Goal: Information Seeking & Learning: Understand process/instructions

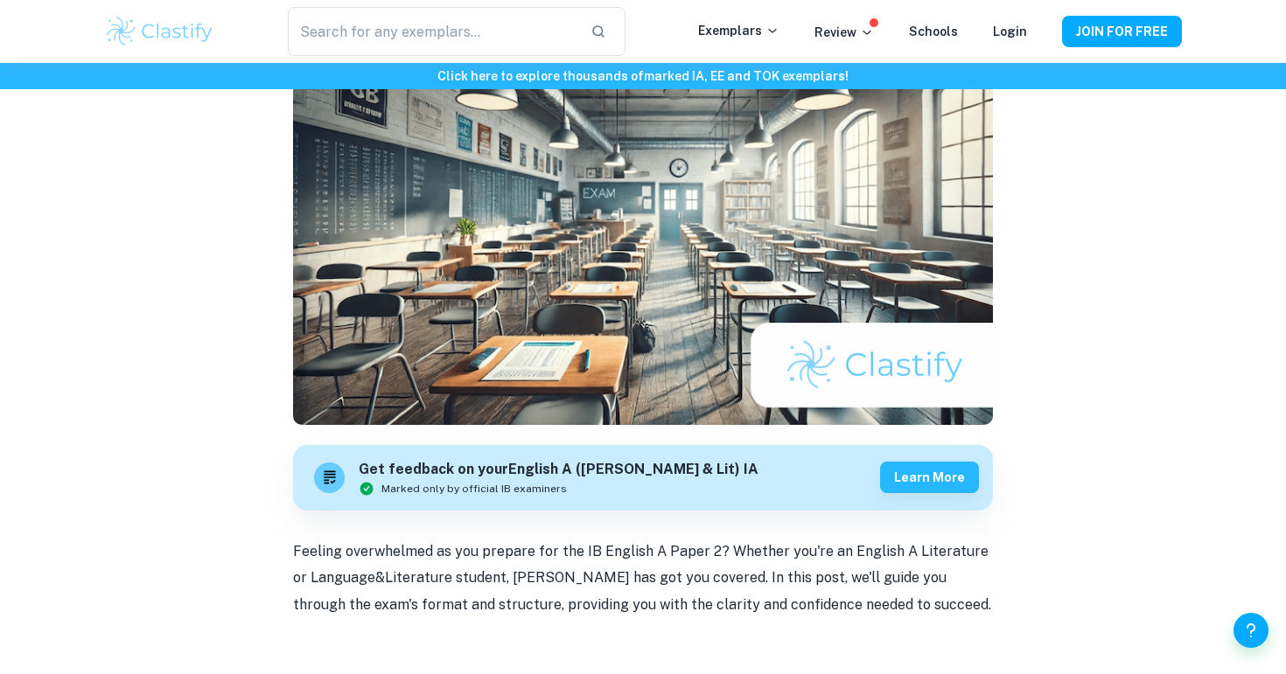
scroll to position [756, 0]
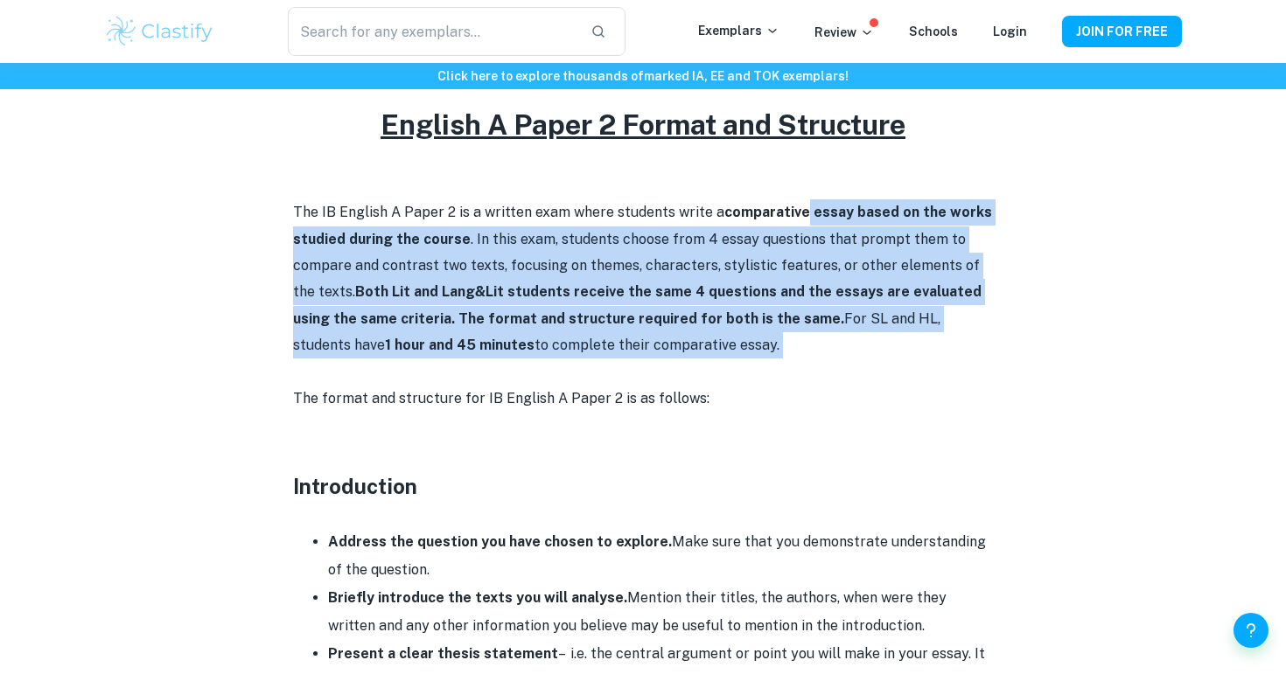
drag, startPoint x: 802, startPoint y: 206, endPoint x: 825, endPoint y: 359, distance: 154.7
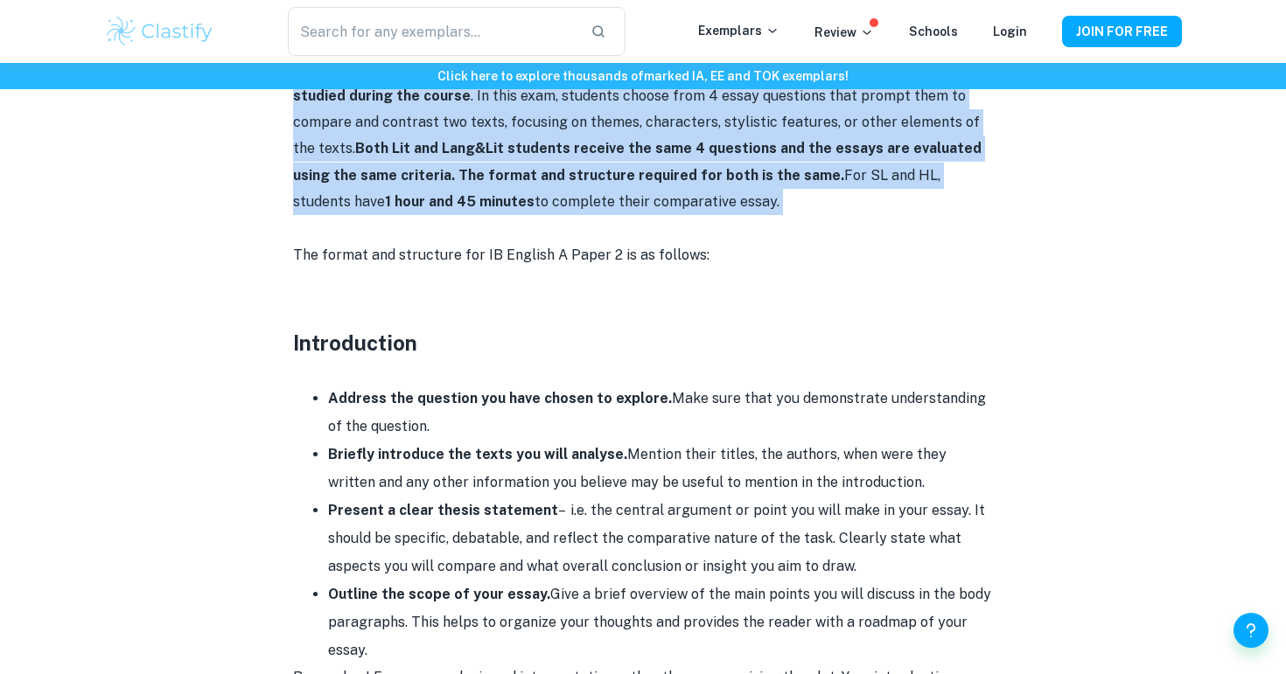
scroll to position [915, 0]
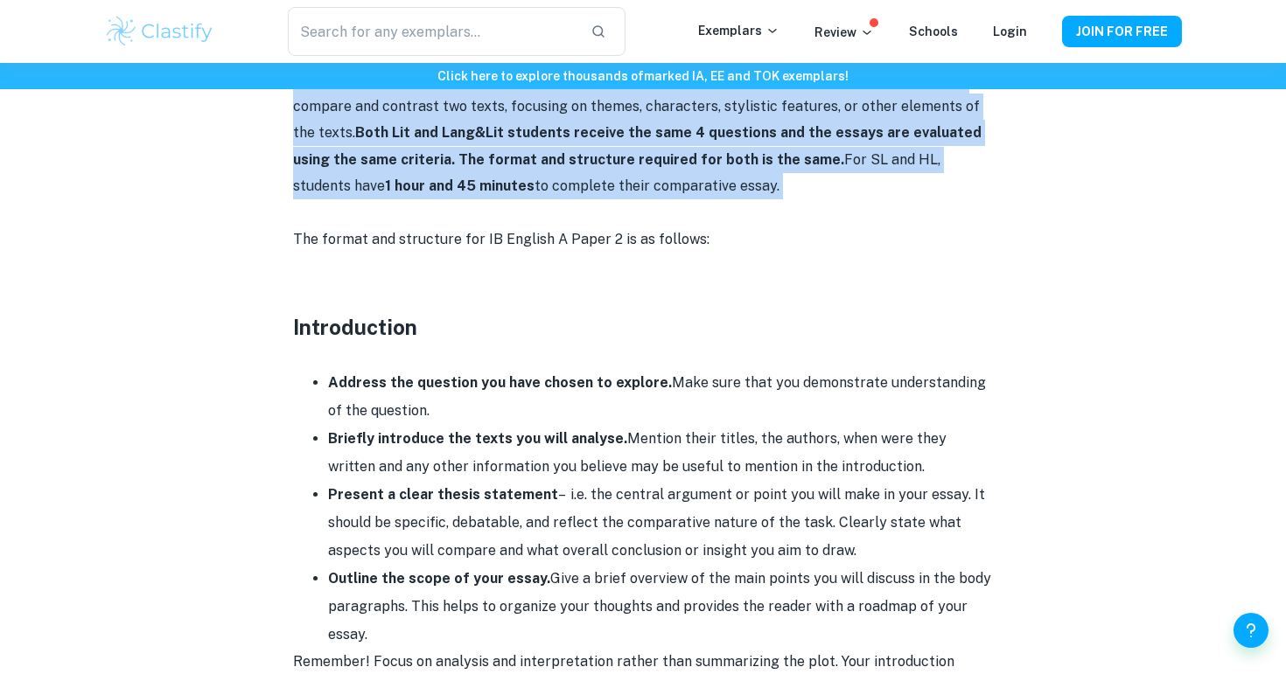
click at [791, 149] on p "The IB English A Paper 2 is a written exam where students write a comparative e…" at bounding box center [643, 119] width 700 height 159
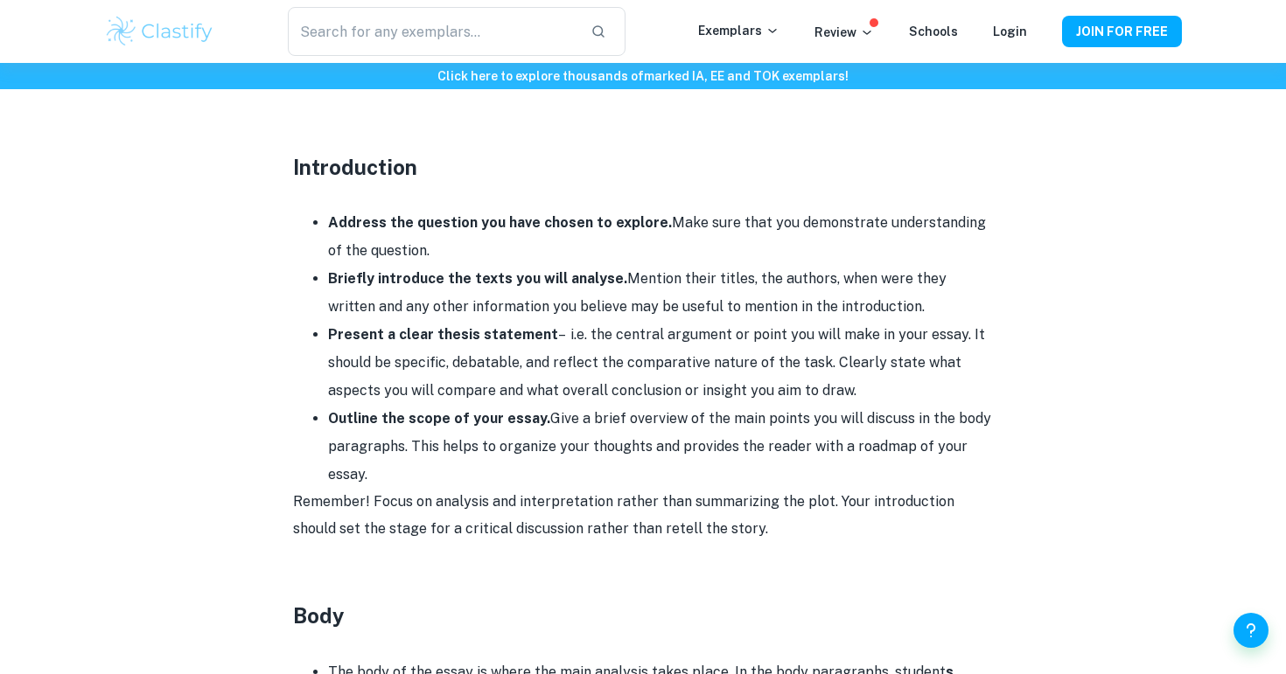
scroll to position [1089, 0]
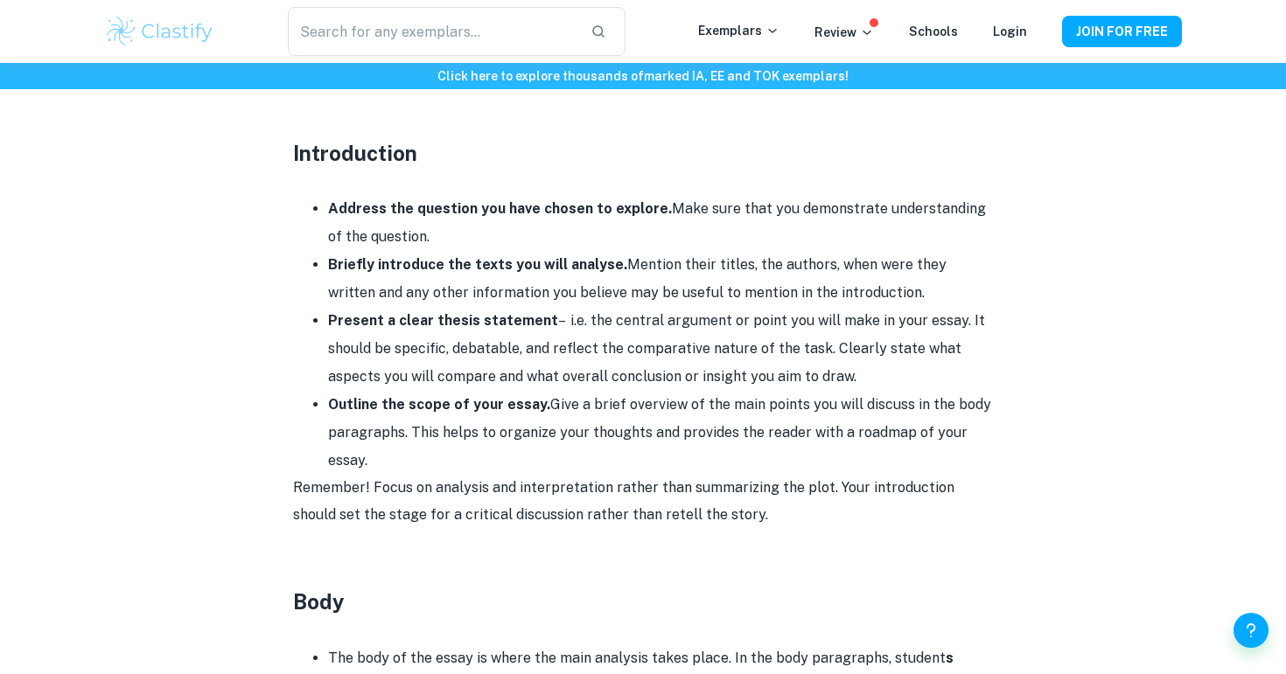
drag, startPoint x: 667, startPoint y: 211, endPoint x: 721, endPoint y: 240, distance: 60.7
click at [721, 240] on li "Address the question you have chosen to explore. Make sure that you demonstrate…" at bounding box center [660, 223] width 665 height 56
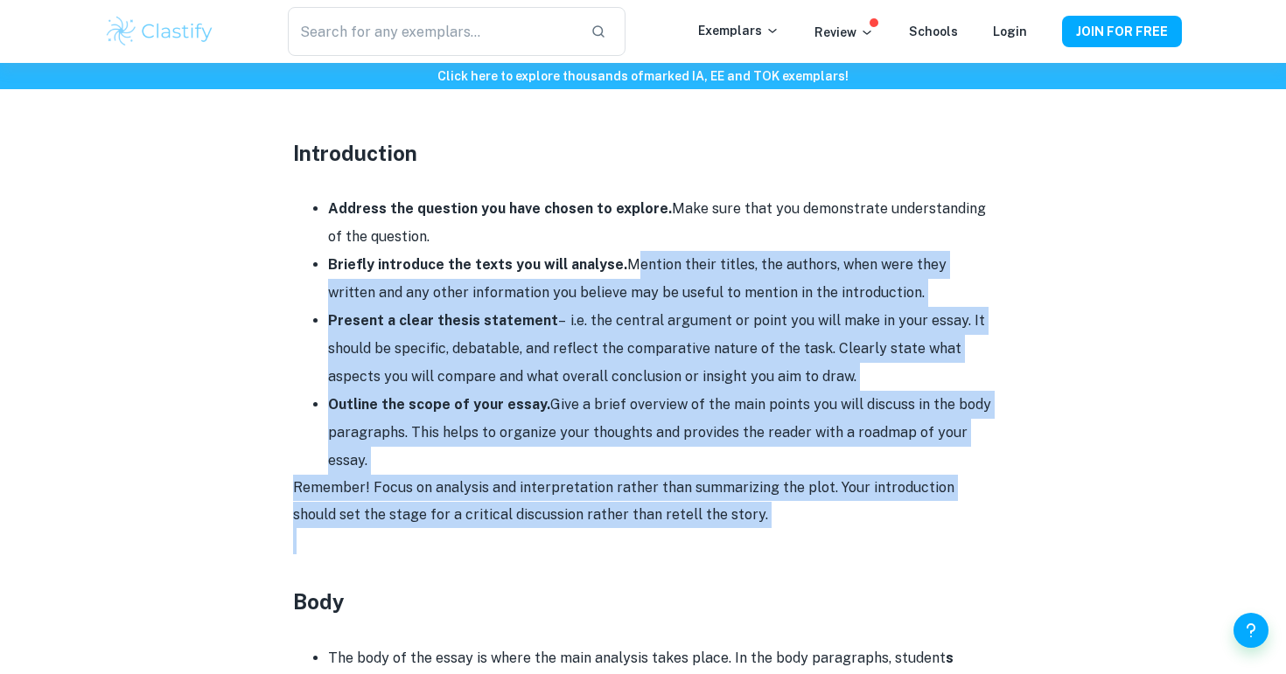
drag, startPoint x: 618, startPoint y: 265, endPoint x: 951, endPoint y: 540, distance: 431.1
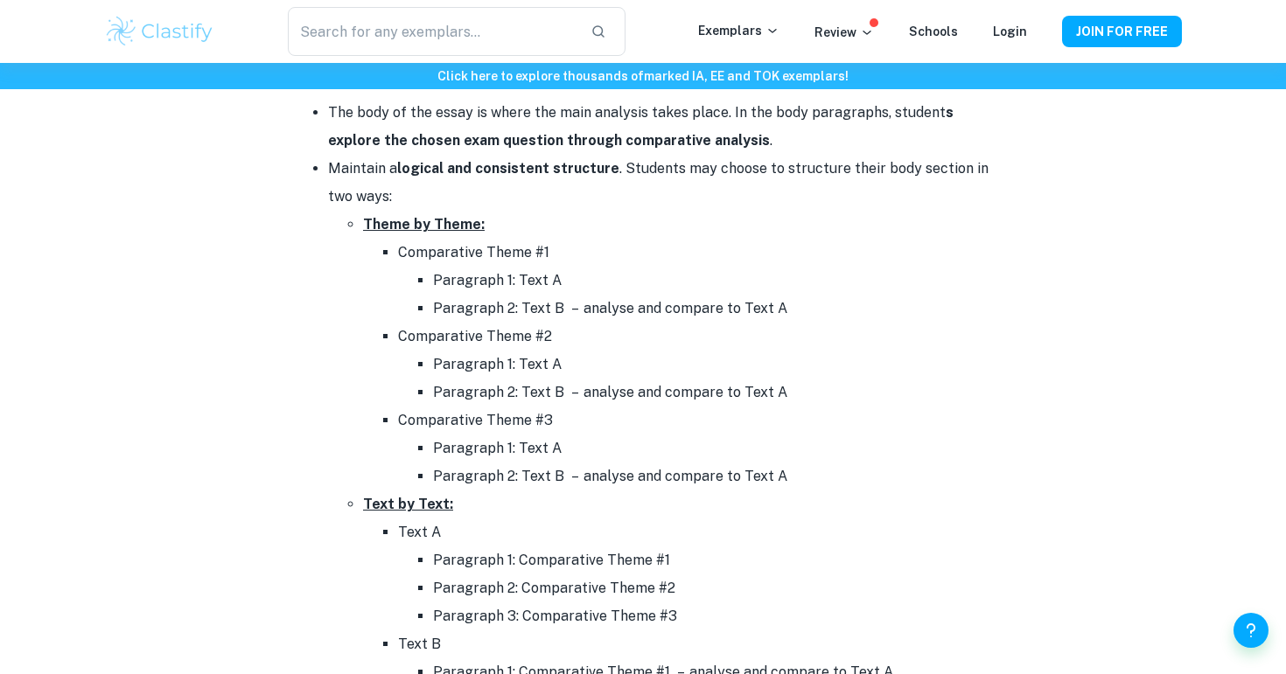
scroll to position [1635, 0]
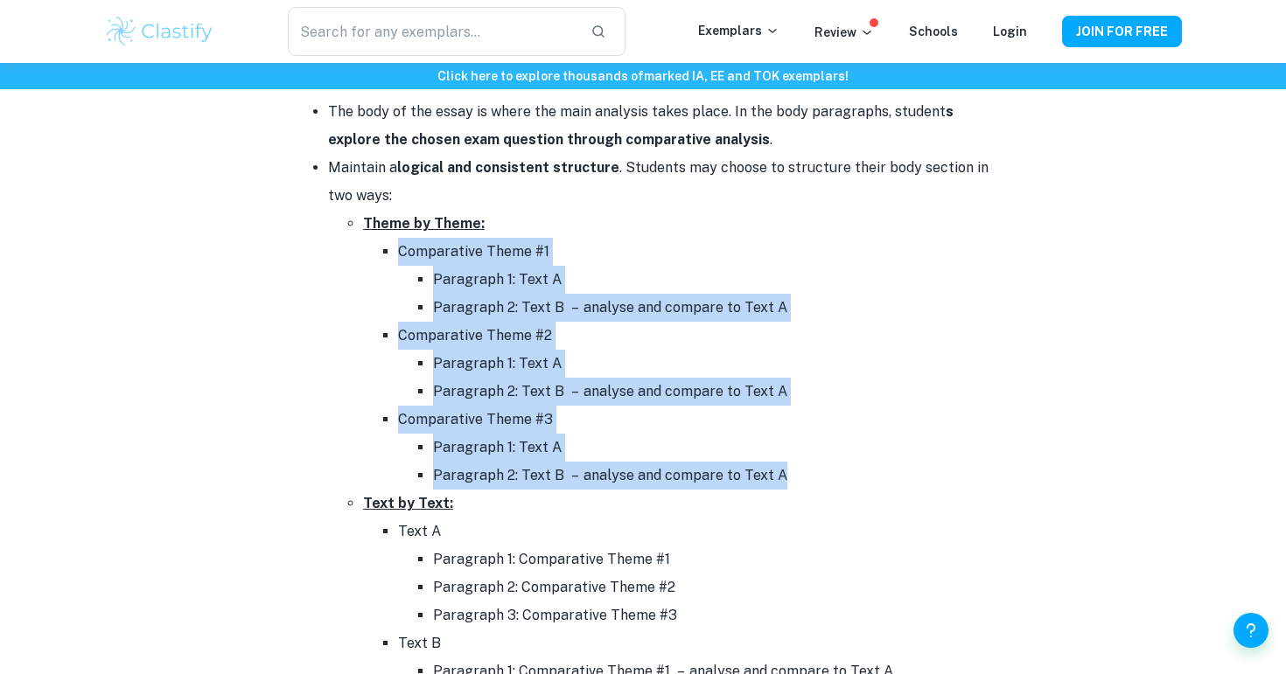
drag, startPoint x: 396, startPoint y: 253, endPoint x: 850, endPoint y: 473, distance: 504.6
click at [850, 473] on ul "Comparative Theme #1 Paragraph 1: Text A Paragraph 2: Text B – analyse and comp…" at bounding box center [678, 364] width 630 height 252
click at [850, 473] on li "Paragraph 2: Text B – analyse and compare to Text A" at bounding box center [713, 476] width 560 height 28
drag, startPoint x: 811, startPoint y: 489, endPoint x: 347, endPoint y: 223, distance: 534.3
click at [347, 223] on ul "Theme by Theme: Comparative Theme #1 Paragraph 1: Text A Paragraph 2: Text B – …" at bounding box center [660, 476] width 665 height 532
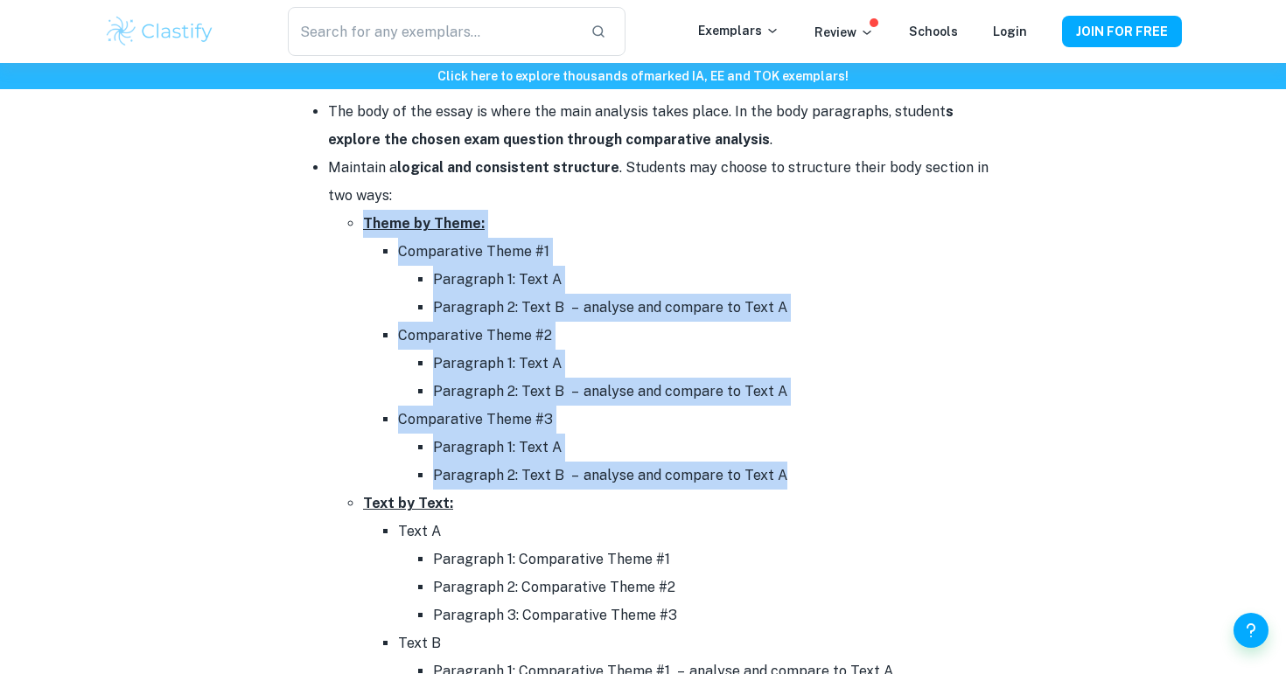
copy li "Theme by Theme: Comparative Theme #1 Paragraph 1: Text A Paragraph 2: Text B – …"
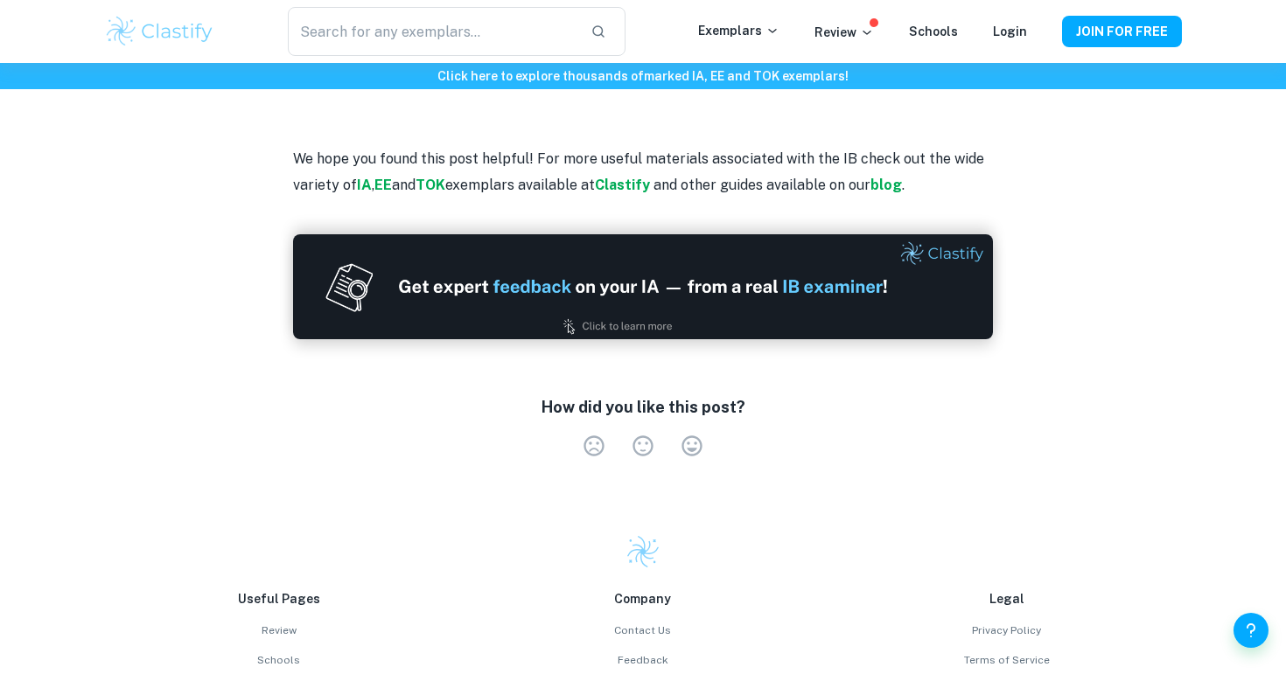
scroll to position [2990, 0]
